Goal: Task Accomplishment & Management: Complete application form

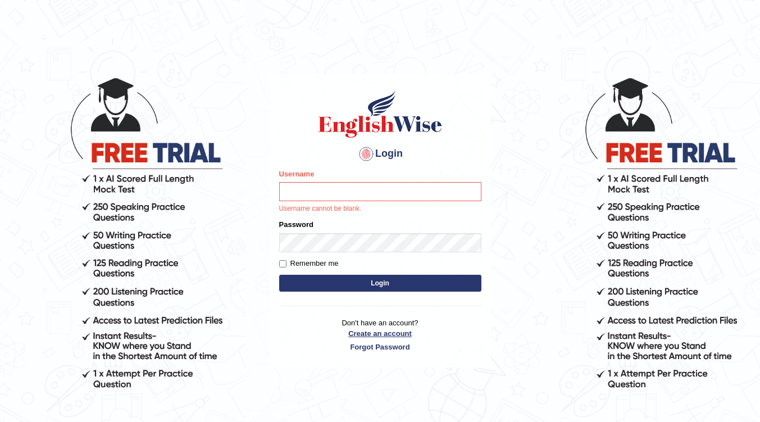
click at [371, 335] on link "Create an account" at bounding box center [380, 333] width 202 height 11
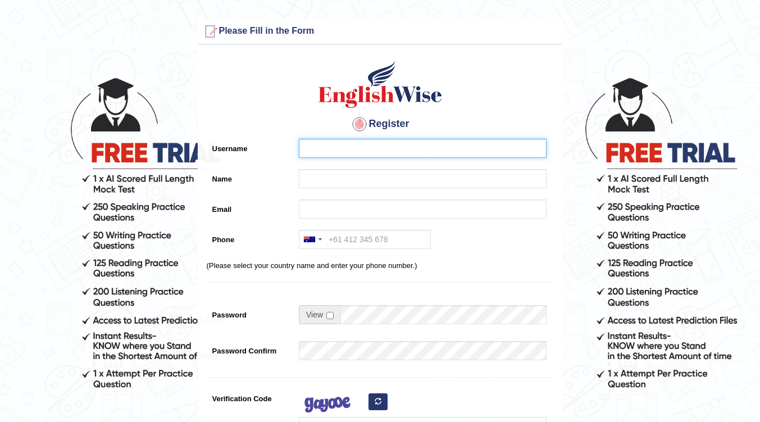
click at [360, 146] on input "Username" at bounding box center [423, 148] width 248 height 19
click at [361, 146] on input "Username" at bounding box center [423, 148] width 248 height 19
drag, startPoint x: 376, startPoint y: 151, endPoint x: 240, endPoint y: 152, distance: 135.4
click at [240, 152] on div "Username S M Sabiul AL Araf" at bounding box center [380, 151] width 347 height 25
type input "sshuhan4"
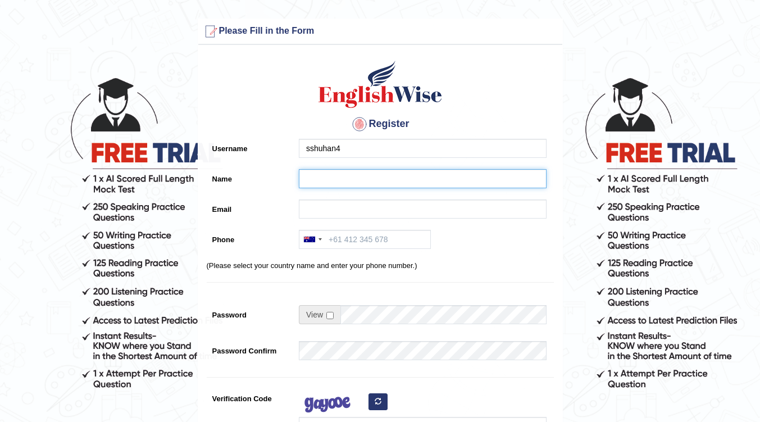
click at [353, 183] on input "Name" at bounding box center [423, 178] width 248 height 19
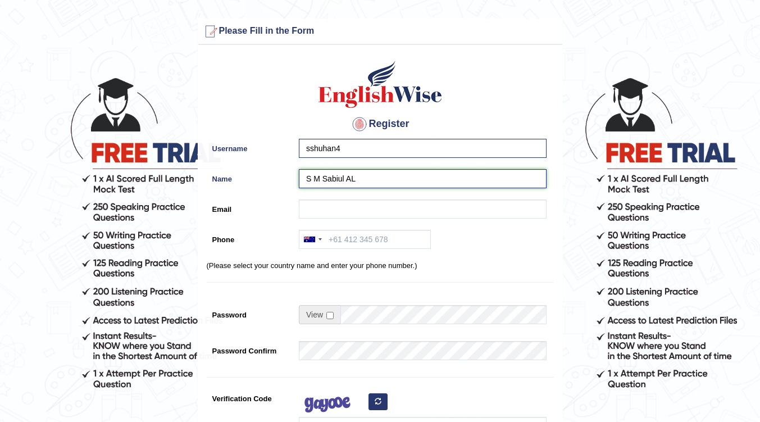
click at [382, 179] on input "S M Sabiul AL" at bounding box center [423, 178] width 248 height 19
type input "S M Sabiul AL Araf"
click at [358, 209] on input "Email" at bounding box center [423, 208] width 248 height 19
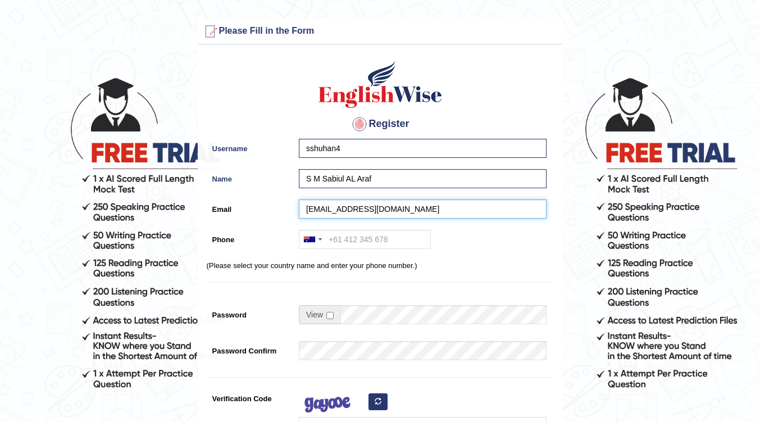
type input "sshuhan4@gmail.com"
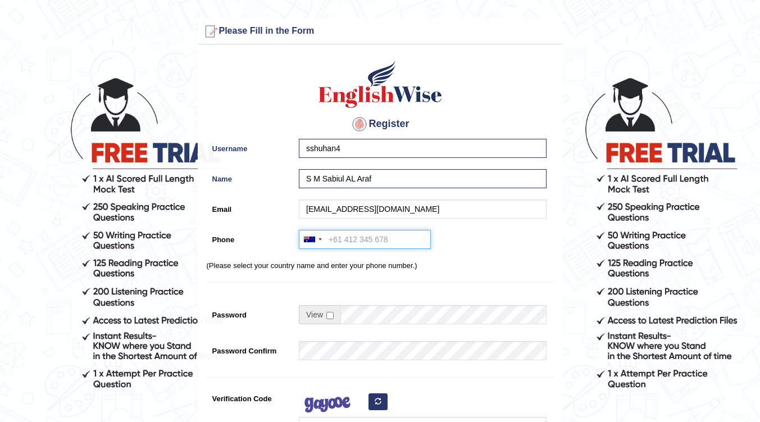
click at [369, 238] on input "Phone" at bounding box center [365, 239] width 132 height 19
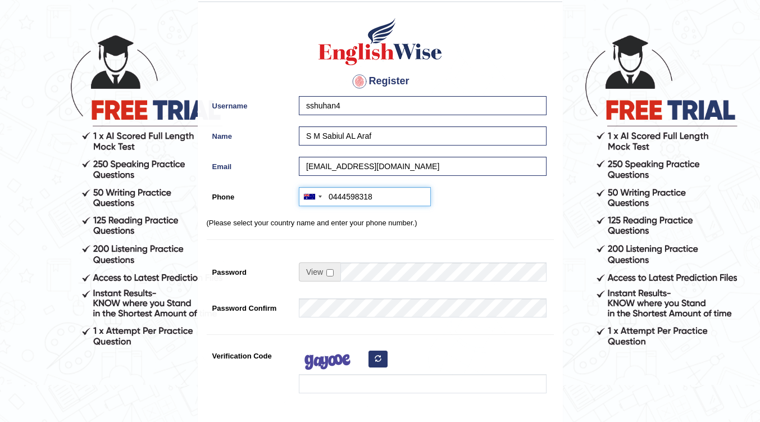
scroll to position [56, 0]
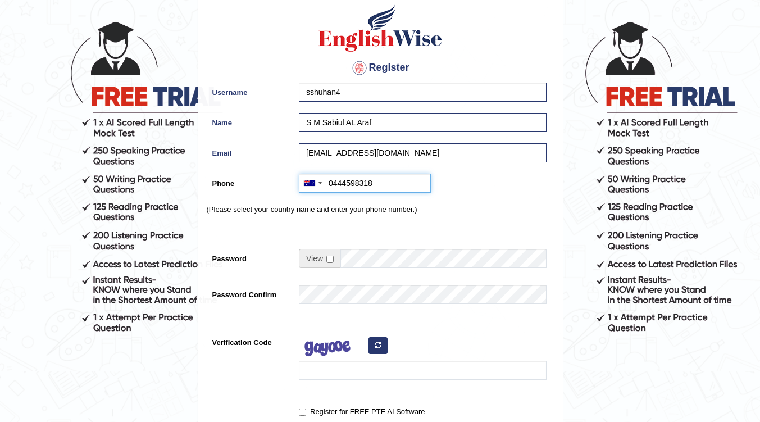
type input "0444598318"
click at [326, 261] on span at bounding box center [320, 258] width 42 height 19
click at [331, 256] on input "checkbox" at bounding box center [329, 259] width 7 height 7
checkbox input "true"
click at [370, 258] on input "Password" at bounding box center [443, 258] width 206 height 19
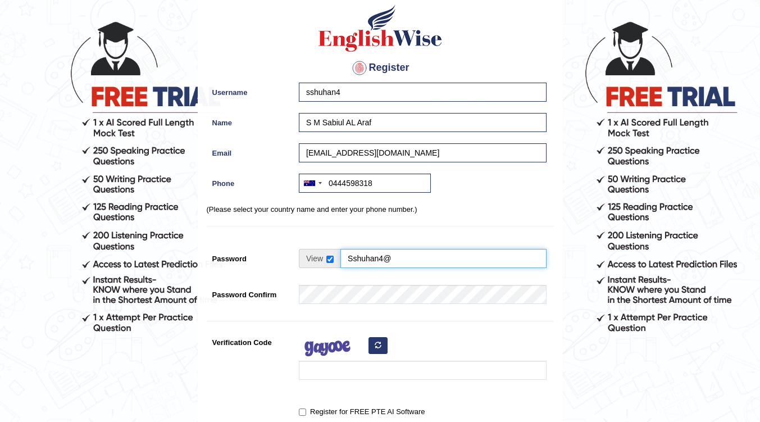
type input "Sshuhan4@"
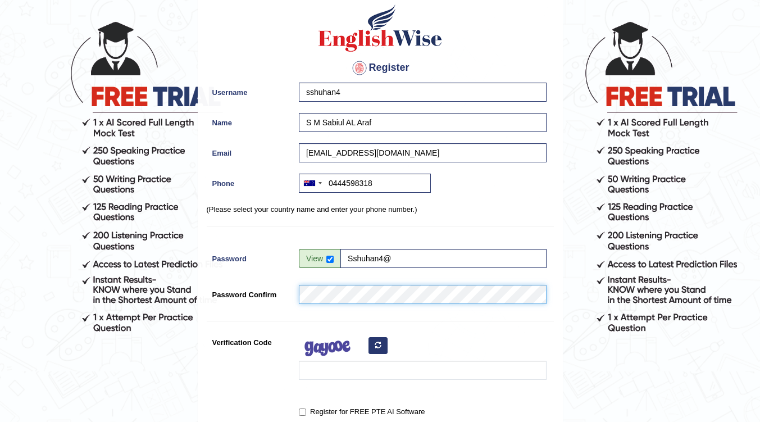
scroll to position [169, 0]
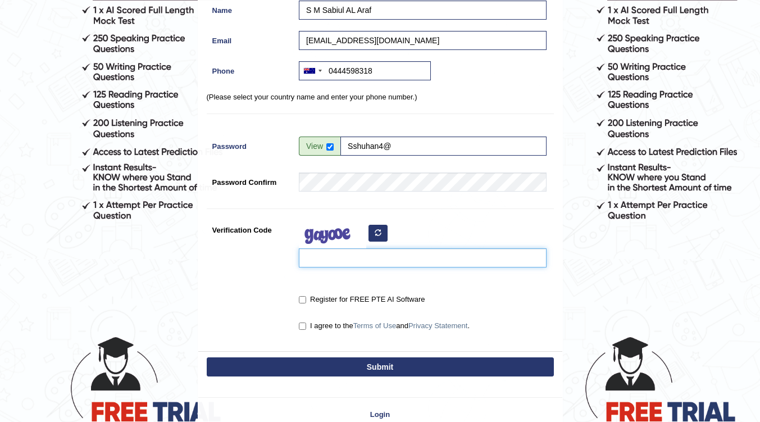
click at [345, 252] on input "Verification Code" at bounding box center [423, 257] width 248 height 19
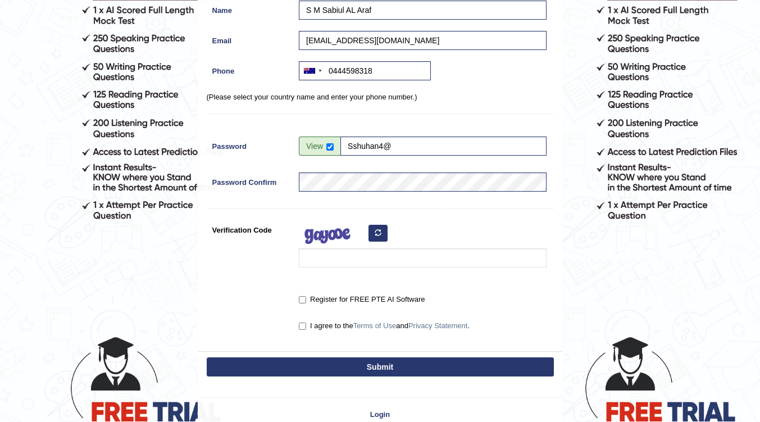
click at [378, 238] on button "button" at bounding box center [378, 233] width 19 height 17
click at [362, 255] on input "Verification Code" at bounding box center [423, 257] width 248 height 19
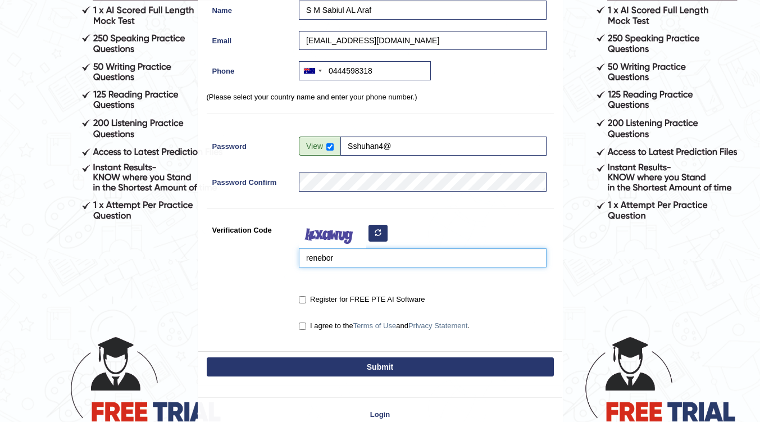
type input "renebor"
click at [310, 297] on label "Register for FREE PTE AI Software" at bounding box center [362, 299] width 126 height 11
click at [306, 297] on input "Register for FREE PTE AI Software" at bounding box center [302, 299] width 7 height 7
checkbox input "true"
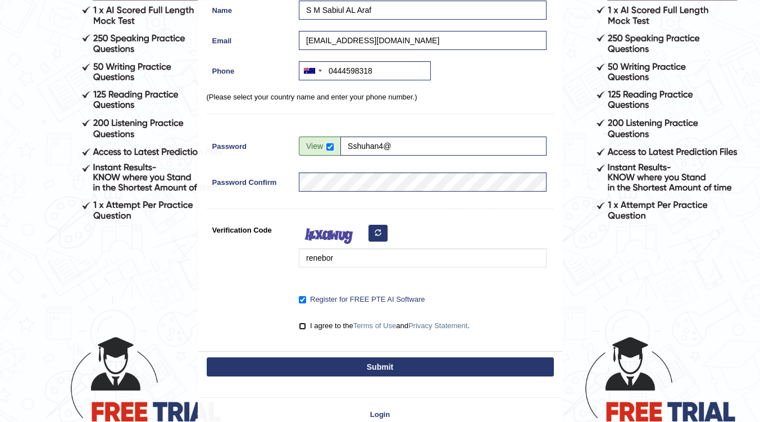
click at [302, 324] on input "I agree to the Terms of Use and Privacy Statement ." at bounding box center [302, 325] width 7 height 7
checkbox input "true"
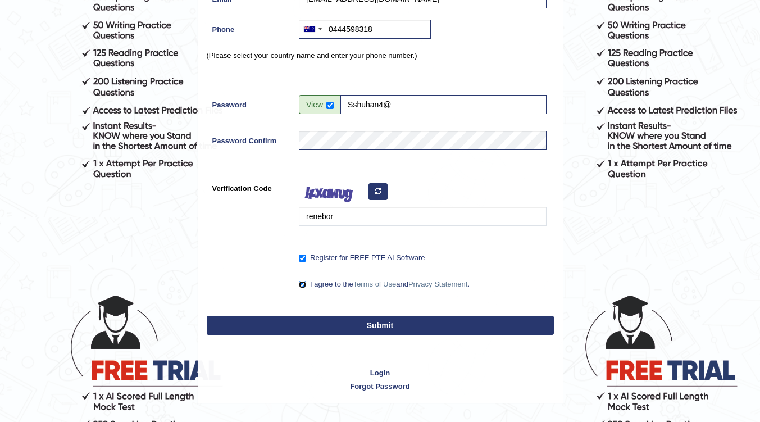
scroll to position [237, 0]
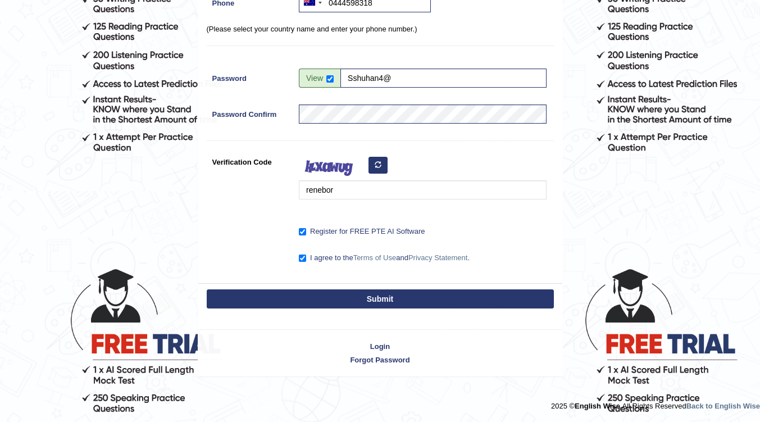
click at [354, 297] on button "Submit" at bounding box center [380, 298] width 347 height 19
type input "+61444598318"
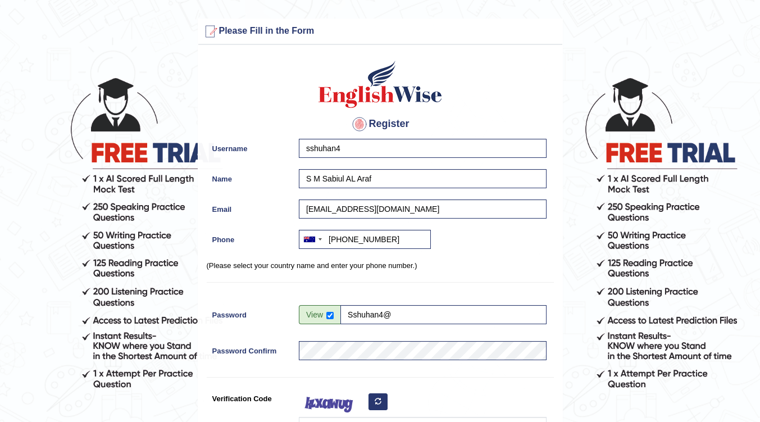
scroll to position [56, 0]
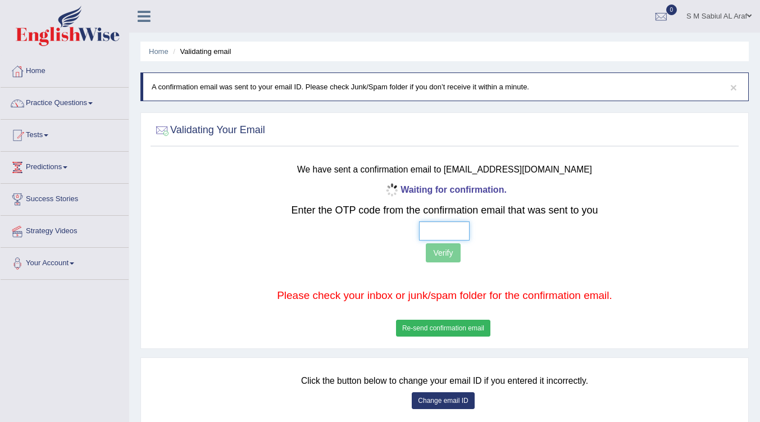
click at [444, 239] on input "text" at bounding box center [444, 230] width 51 height 19
paste input "5 7 0 3"
type input "5 7 0 3"
click at [445, 247] on button "Verify" at bounding box center [443, 252] width 34 height 19
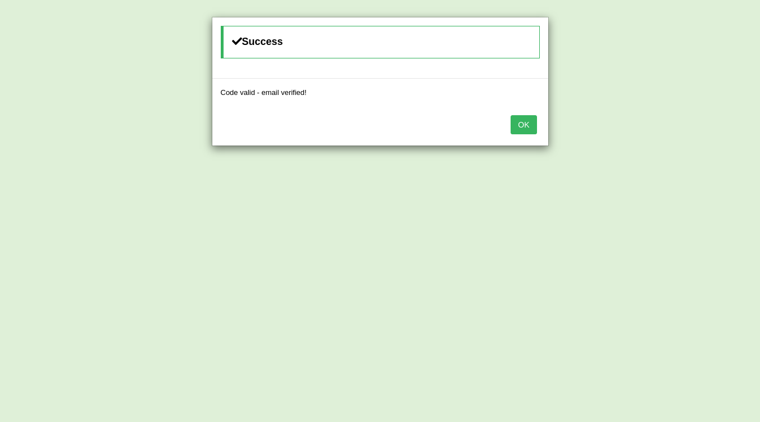
click at [522, 128] on button "OK" at bounding box center [524, 124] width 26 height 19
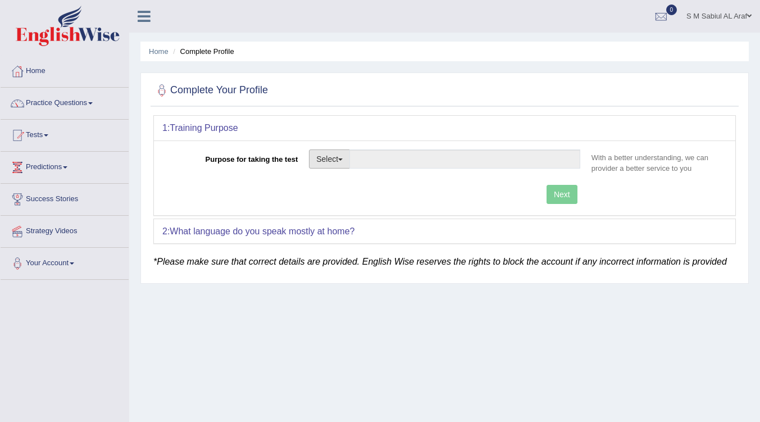
click at [333, 160] on button "Select" at bounding box center [329, 158] width 41 height 19
click at [365, 194] on link "Permanent Residency" at bounding box center [360, 197] width 100 height 15
type input "Permanent Residency"
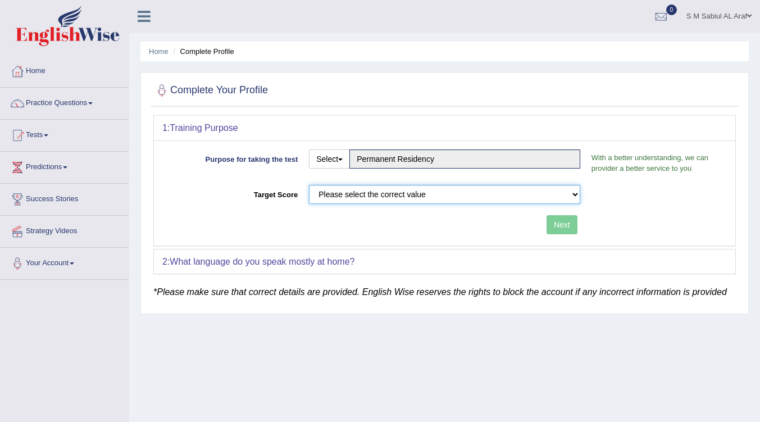
click at [496, 196] on select "Please select the correct value 50 (6 bands) 58 (6.5 bands) 65 (7 bands) 79 (8 …" at bounding box center [444, 194] width 271 height 19
select select "79"
click at [309, 185] on select "Please select the correct value 50 (6 bands) 58 (6.5 bands) 65 (7 bands) 79 (8 …" at bounding box center [444, 194] width 271 height 19
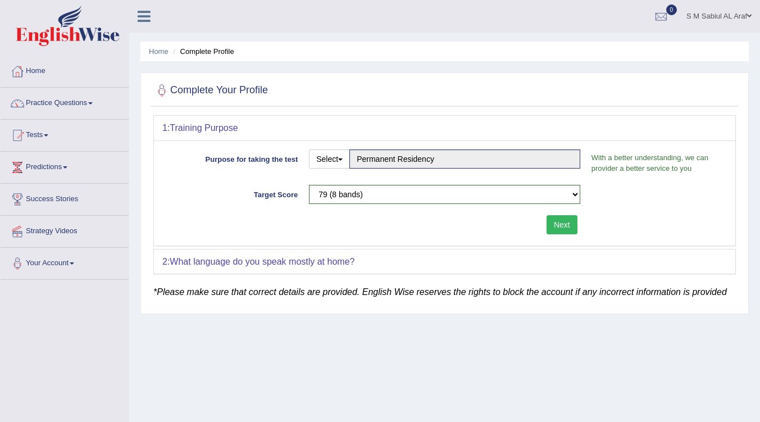
click at [566, 229] on button "Next" at bounding box center [562, 224] width 31 height 19
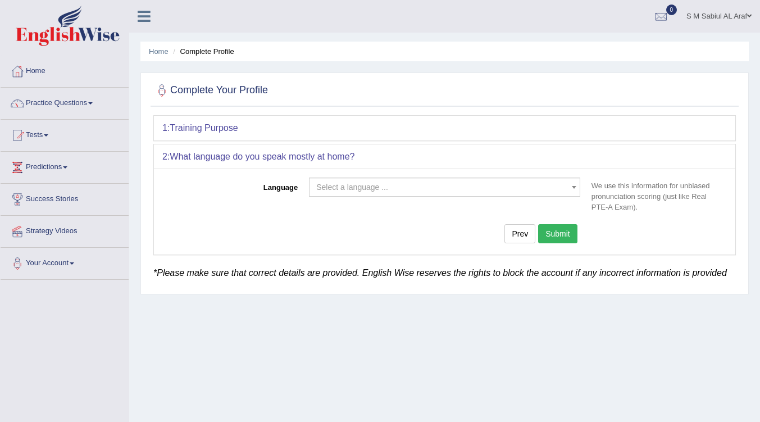
click at [500, 185] on span "Select a language ..." at bounding box center [441, 186] width 250 height 11
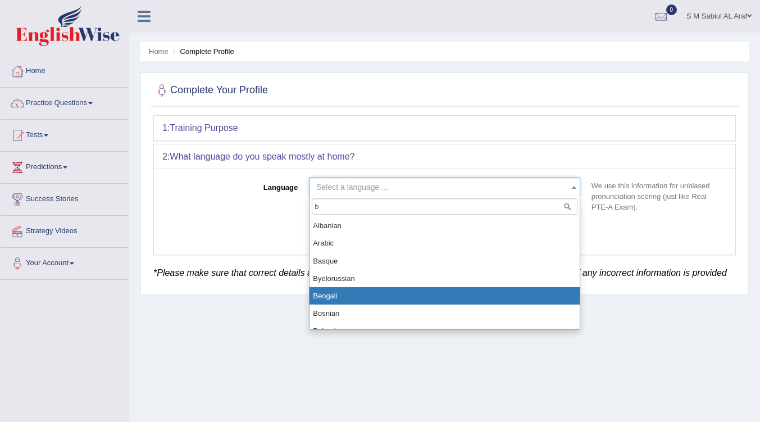
type input "b"
select select "Bengali"
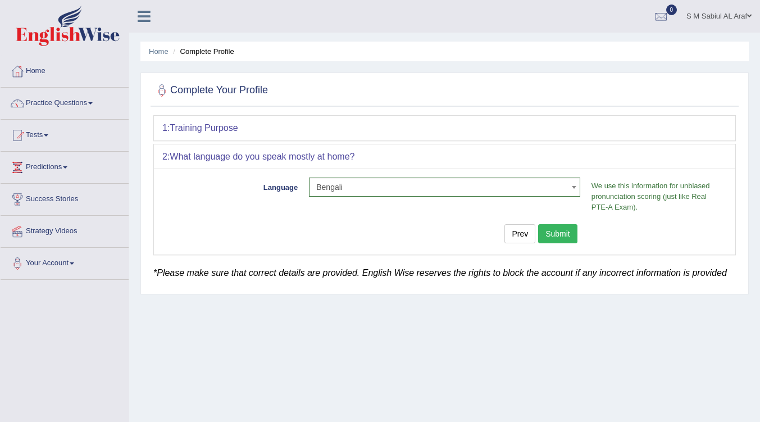
click at [571, 235] on button "Submit" at bounding box center [557, 233] width 39 height 19
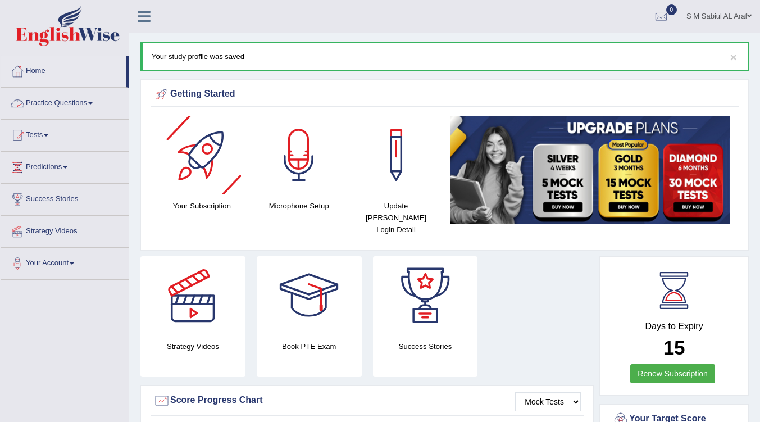
click at [87, 106] on link "Practice Questions" at bounding box center [65, 102] width 128 height 28
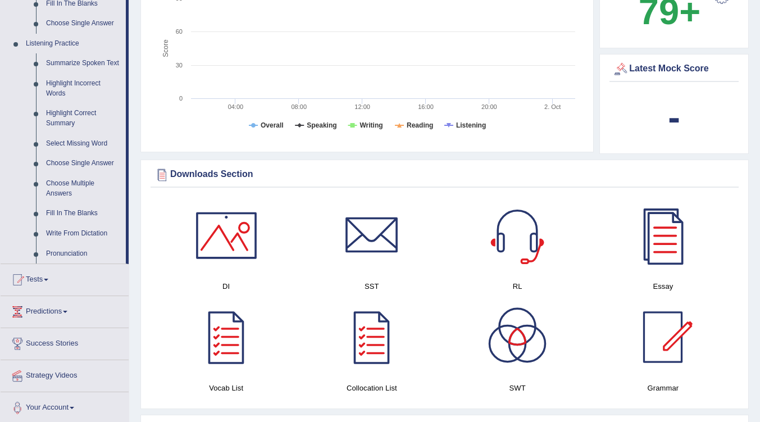
scroll to position [562, 0]
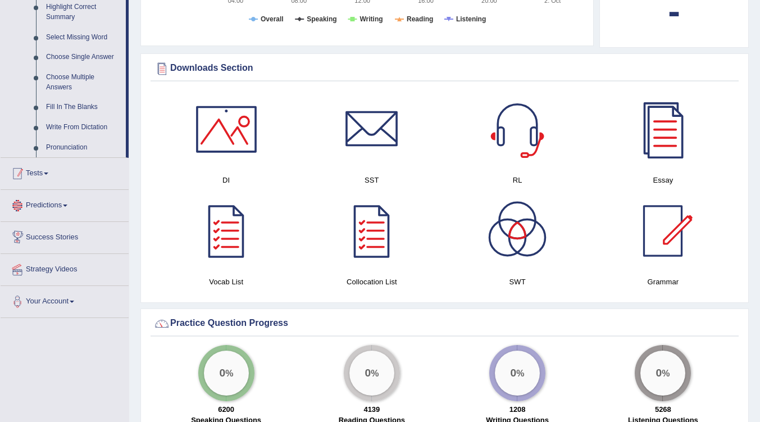
click at [64, 180] on link "Tests" at bounding box center [65, 172] width 128 height 28
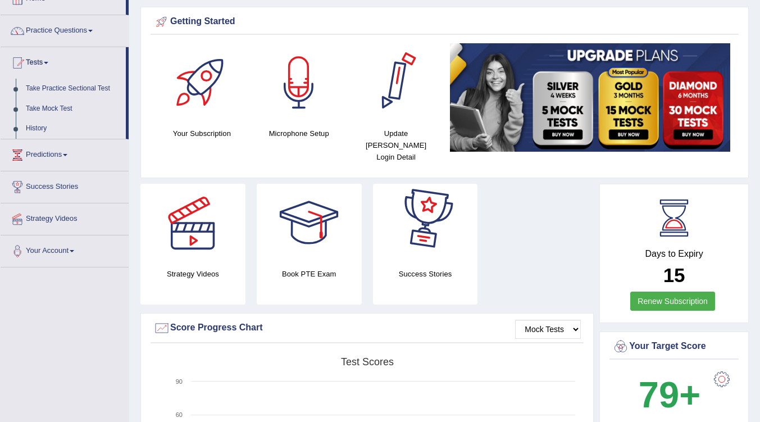
scroll to position [112, 0]
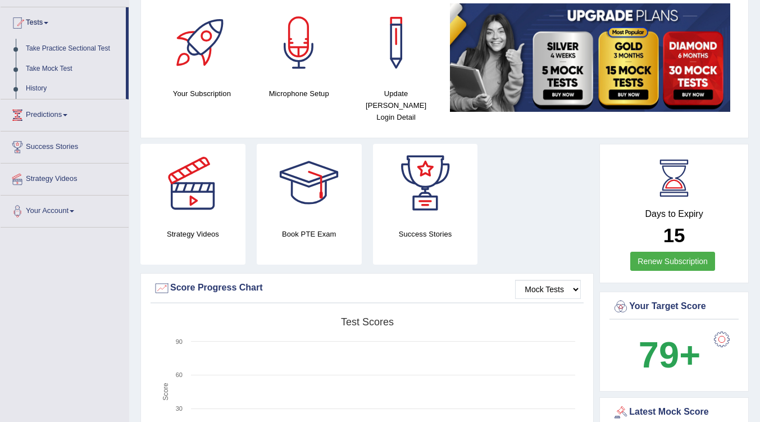
drag, startPoint x: 688, startPoint y: 228, endPoint x: 652, endPoint y: 210, distance: 41.0
click at [652, 210] on div "Days to Expiry 15 Renew Subscription" at bounding box center [674, 215] width 129 height 124
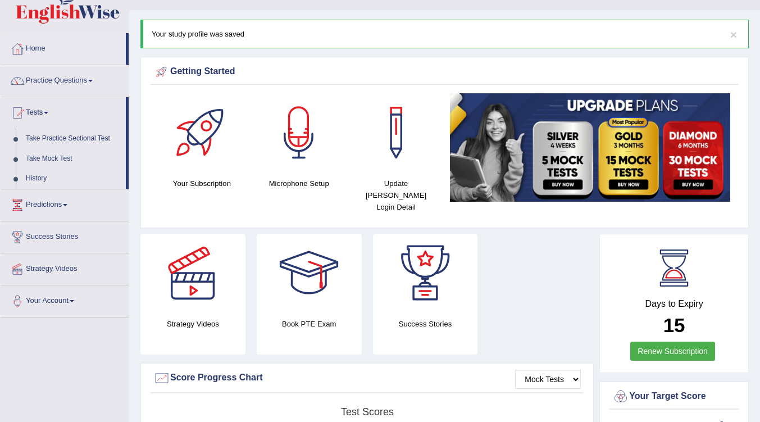
scroll to position [0, 0]
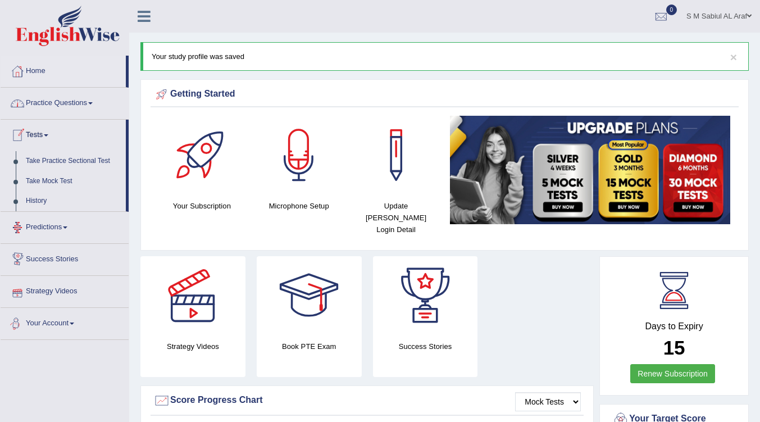
click at [62, 319] on link "Your Account" at bounding box center [65, 322] width 128 height 28
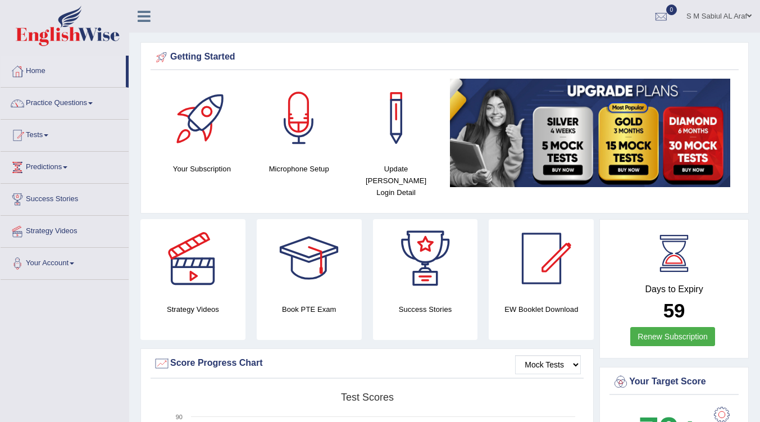
click at [205, 133] on div at bounding box center [201, 118] width 79 height 79
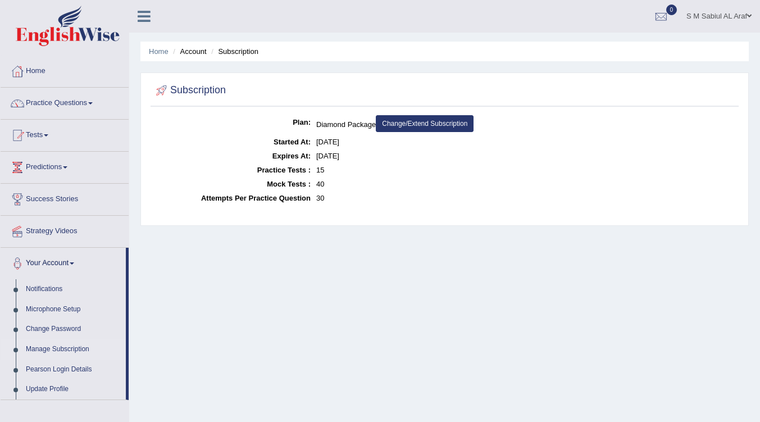
click at [362, 163] on dd "15" at bounding box center [526, 170] width 420 height 14
click at [361, 165] on dd "15" at bounding box center [526, 170] width 420 height 14
click at [356, 167] on dd "15" at bounding box center [526, 170] width 420 height 14
